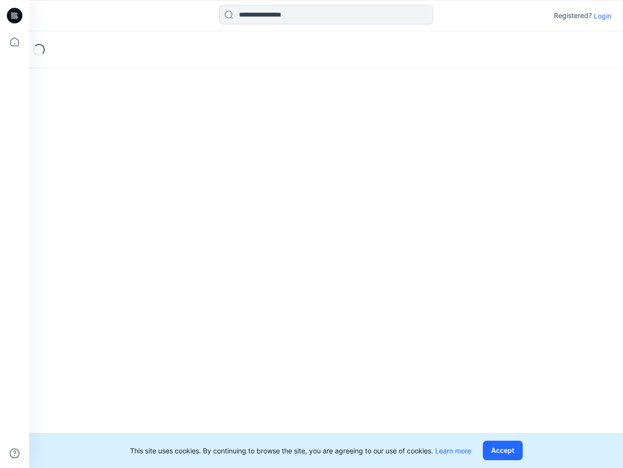
click at [312, 234] on div "Loading..." at bounding box center [326, 249] width 594 height 436
click at [15, 16] on icon at bounding box center [16, 16] width 4 height 0
click at [15, 42] on icon at bounding box center [14, 41] width 21 height 21
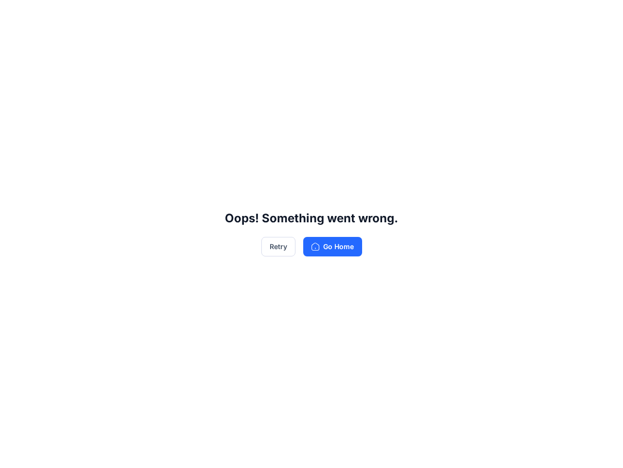
click at [15, 453] on div "Oops! Something went wrong. Retry Go Home" at bounding box center [311, 234] width 623 height 468
click at [326, 15] on div "Oops! Something went wrong. Retry Go Home" at bounding box center [311, 234] width 623 height 468
click at [603, 16] on div "Oops! Something went wrong. Retry Go Home" at bounding box center [311, 234] width 623 height 468
click at [505, 450] on div "Oops! Something went wrong. Retry Go Home" at bounding box center [311, 234] width 623 height 468
